Goal: Information Seeking & Learning: Learn about a topic

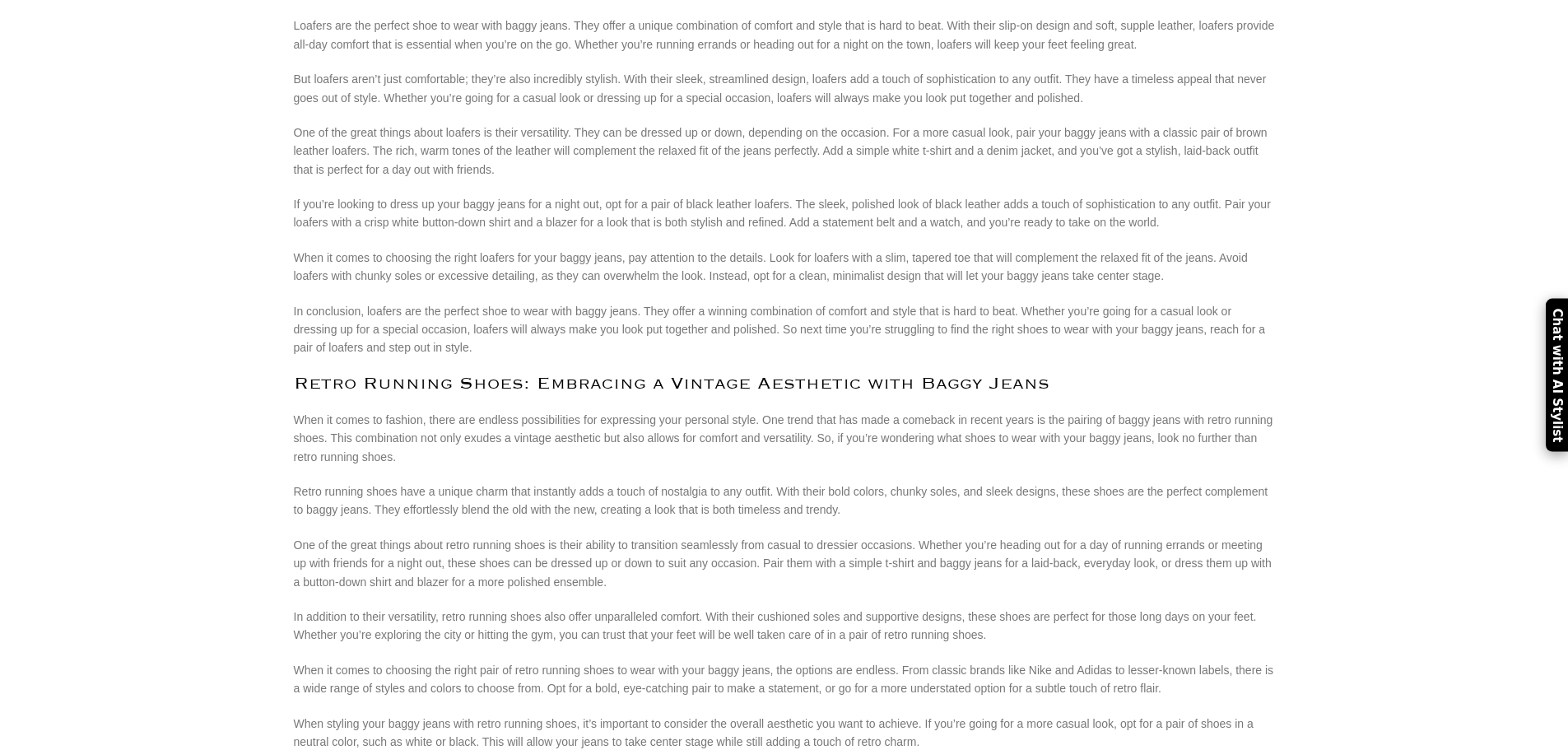
scroll to position [2880, 0]
